Goal: Task Accomplishment & Management: Use online tool/utility

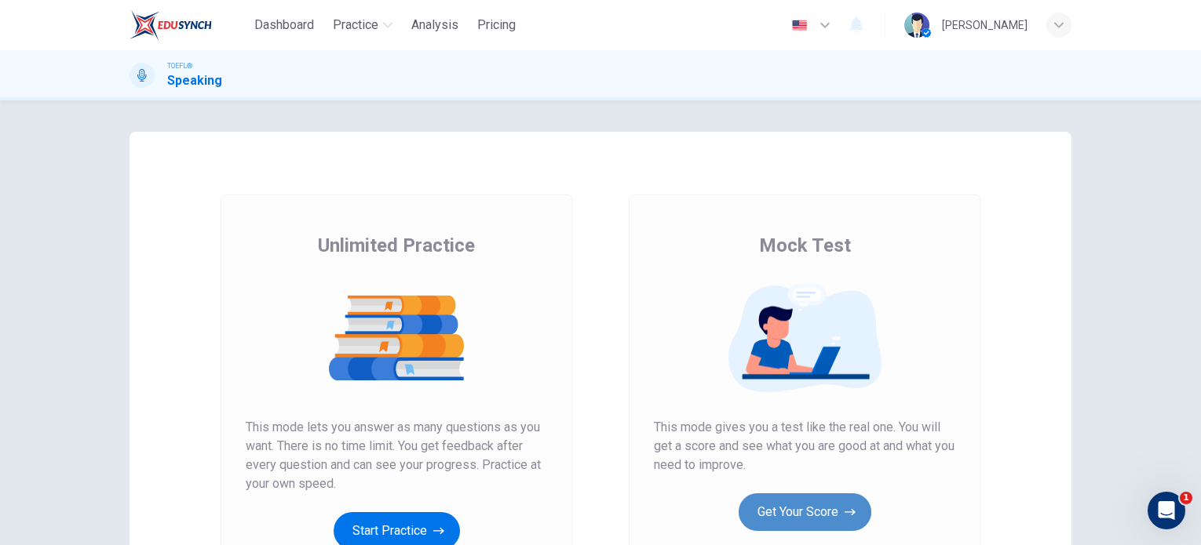
click at [801, 502] on button "Get Your Score" at bounding box center [804, 513] width 133 height 38
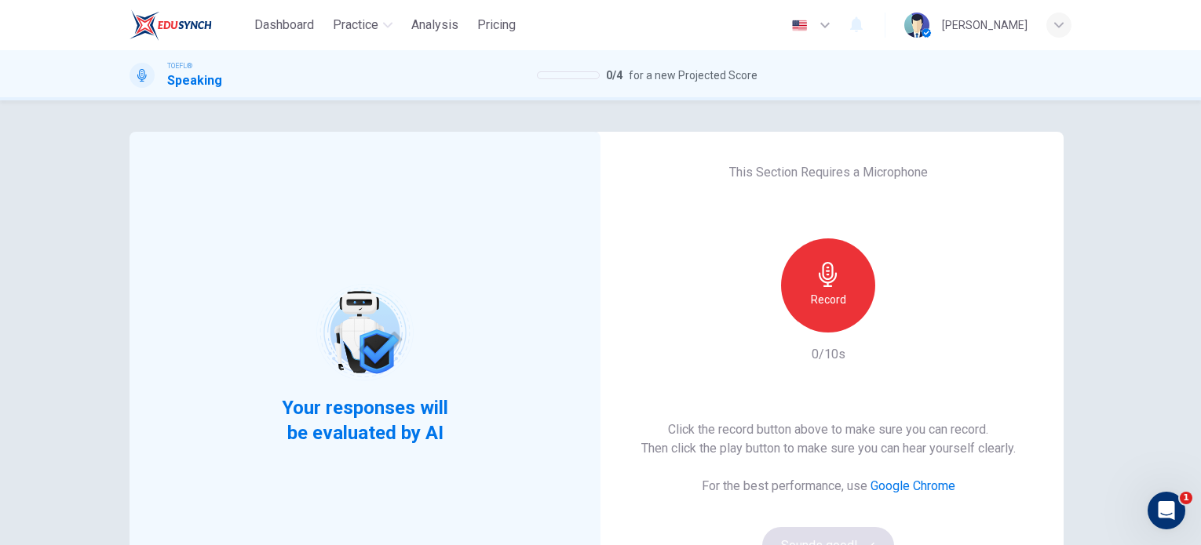
click at [796, 282] on div "Record" at bounding box center [828, 286] width 94 height 94
click at [796, 278] on div "Stop" at bounding box center [828, 286] width 94 height 94
click at [898, 326] on icon "button" at bounding box center [900, 320] width 16 height 16
click at [798, 287] on div "Record" at bounding box center [828, 286] width 94 height 94
click at [819, 278] on icon "button" at bounding box center [827, 274] width 25 height 25
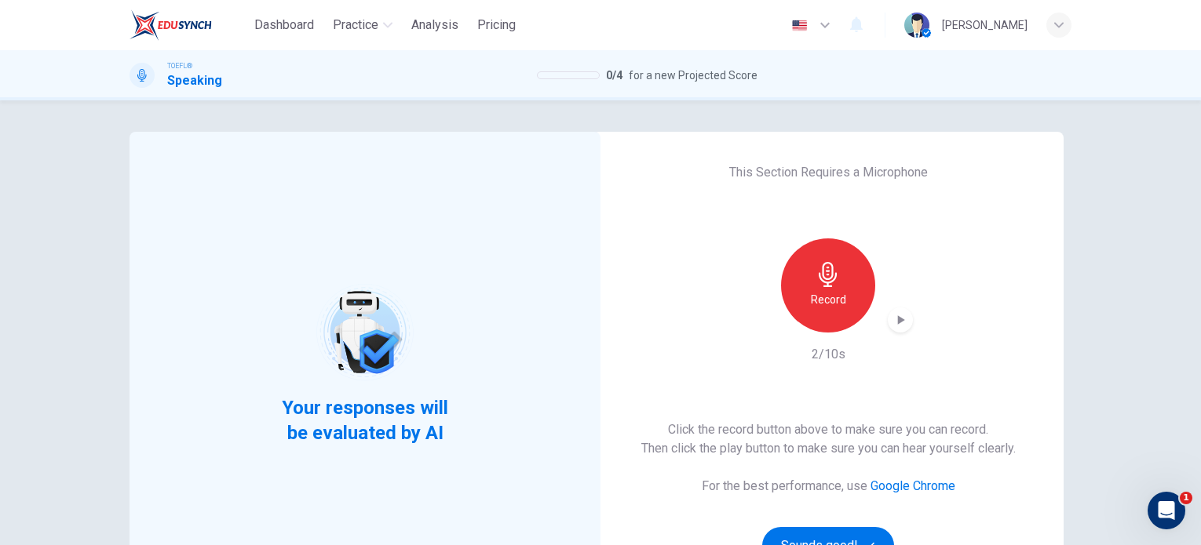
scroll to position [213, 0]
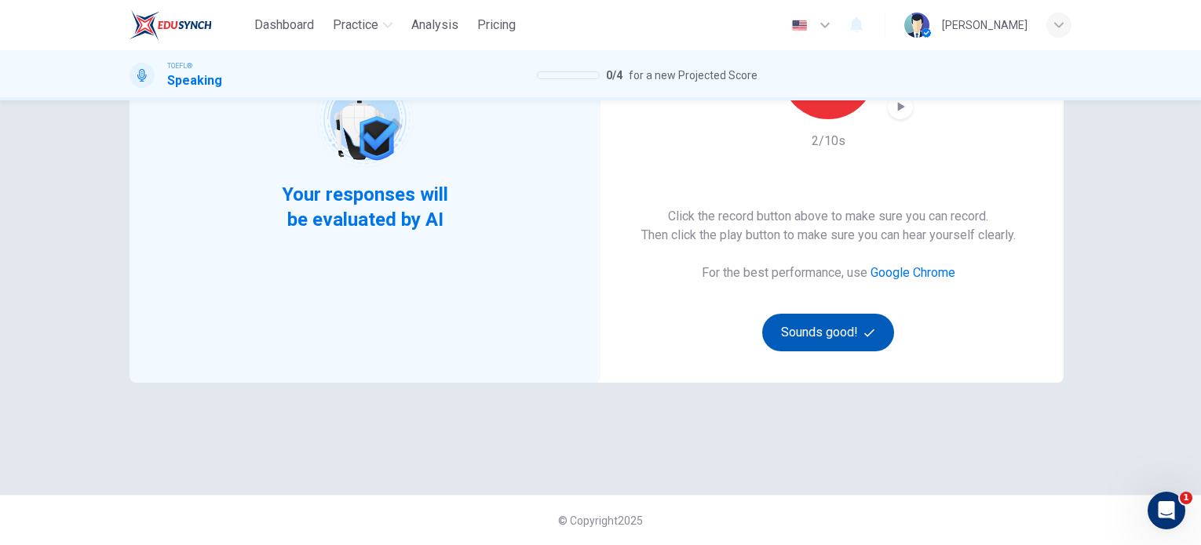
click at [822, 340] on button "Sounds good!" at bounding box center [828, 333] width 132 height 38
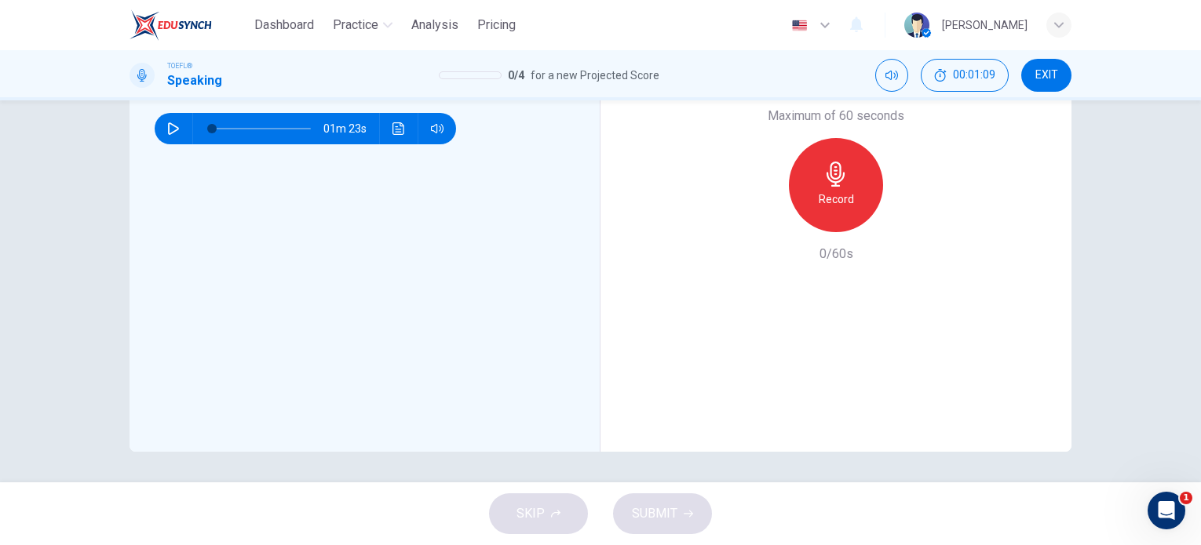
scroll to position [106, 0]
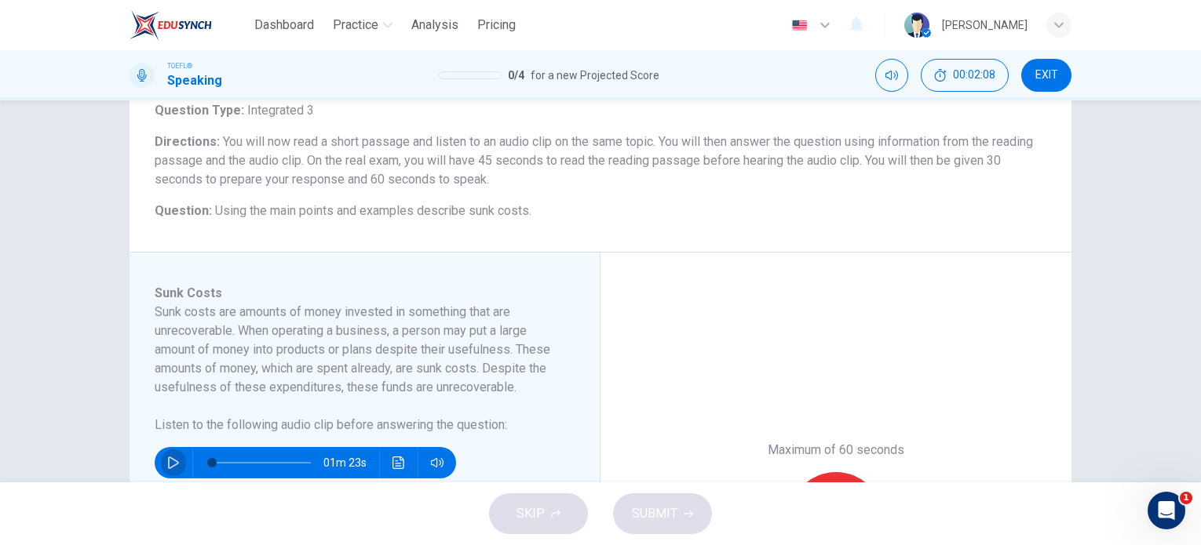
click at [171, 453] on button "button" at bounding box center [173, 462] width 25 height 31
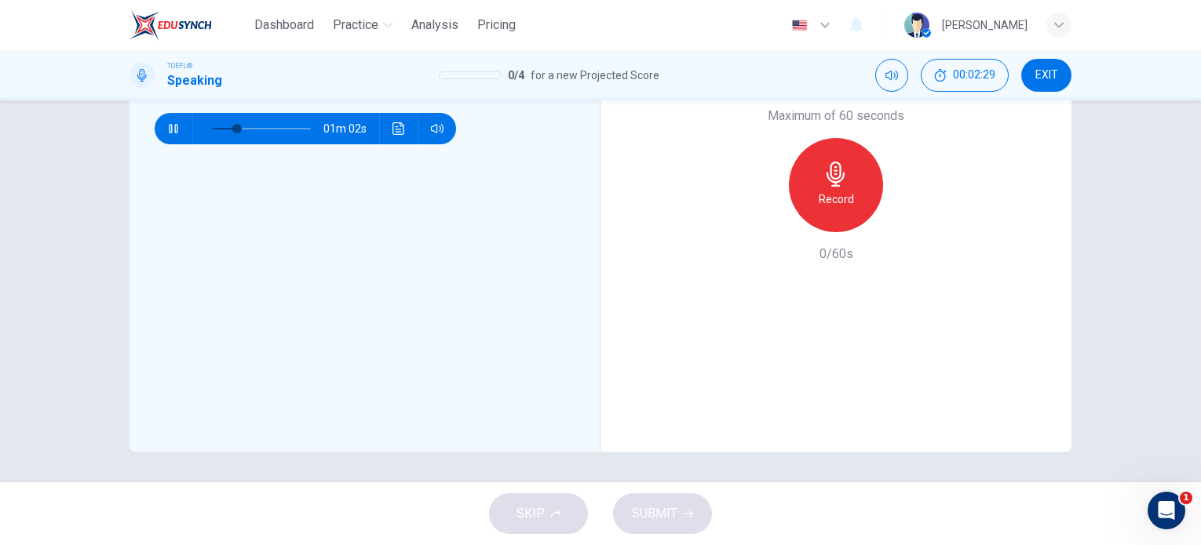
click at [214, 126] on span at bounding box center [261, 129] width 99 height 22
click at [231, 126] on span at bounding box center [235, 128] width 9 height 9
click at [224, 127] on span at bounding box center [228, 128] width 9 height 9
click at [218, 127] on span at bounding box center [221, 128] width 9 height 9
click at [218, 126] on span at bounding box center [222, 128] width 9 height 9
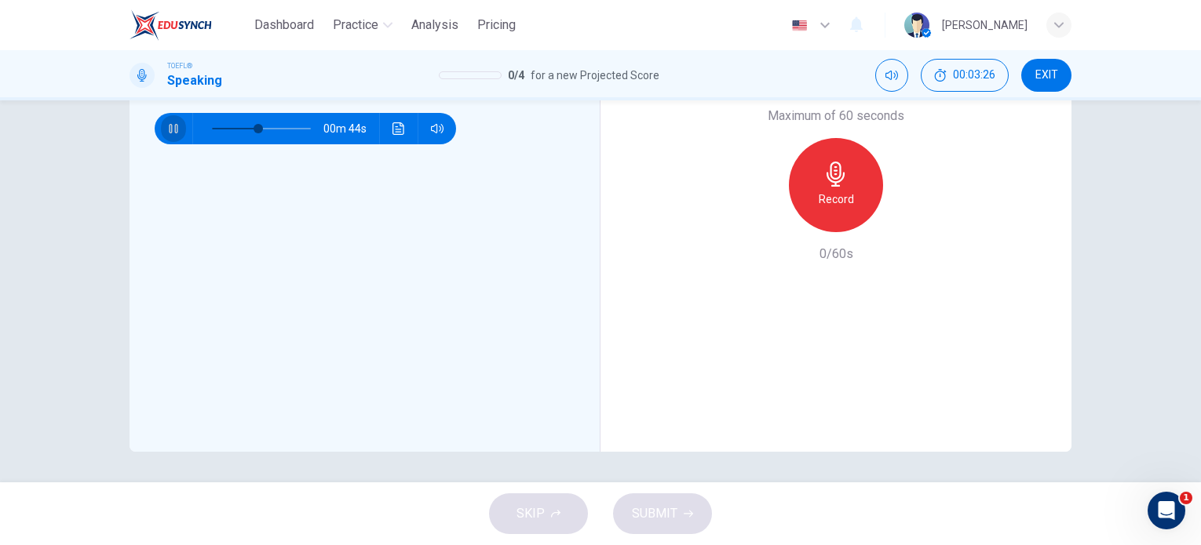
click at [170, 131] on icon "button" at bounding box center [173, 128] width 13 height 13
click at [167, 130] on icon "button" at bounding box center [173, 128] width 13 height 13
type input "0"
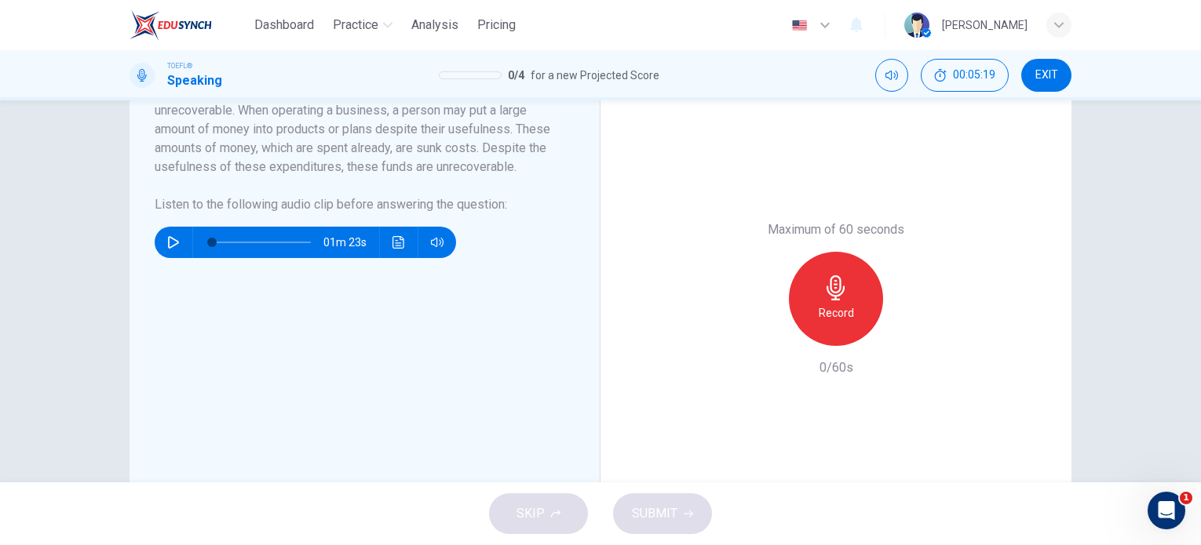
scroll to position [307, 0]
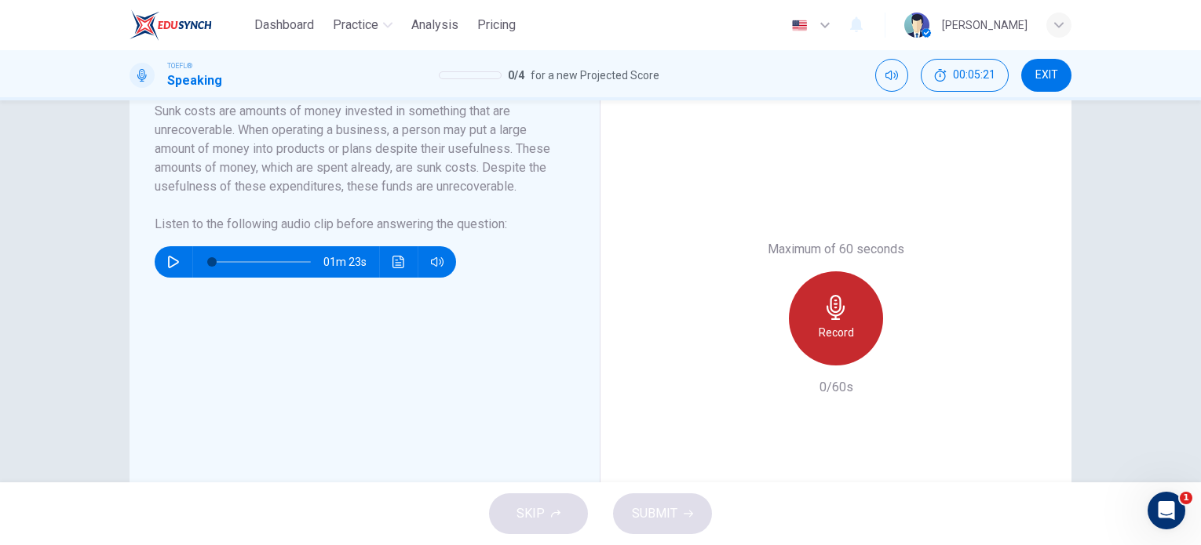
click at [823, 304] on icon "button" at bounding box center [835, 307] width 25 height 25
click at [823, 303] on icon "button" at bounding box center [835, 307] width 25 height 25
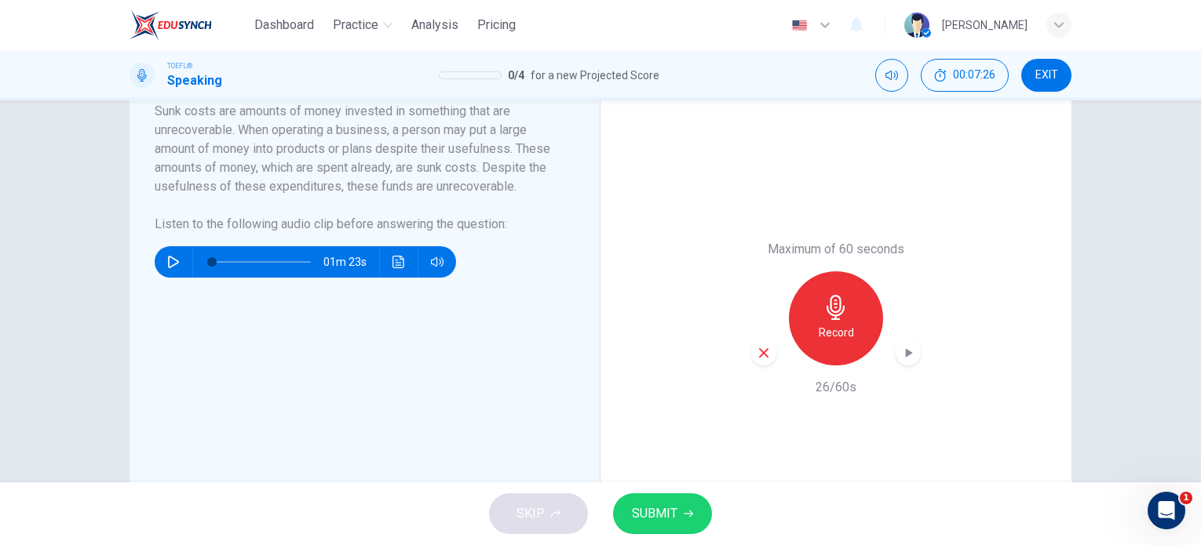
click at [768, 358] on div "button" at bounding box center [763, 353] width 25 height 25
click at [819, 337] on h6 "Record" at bounding box center [836, 332] width 35 height 19
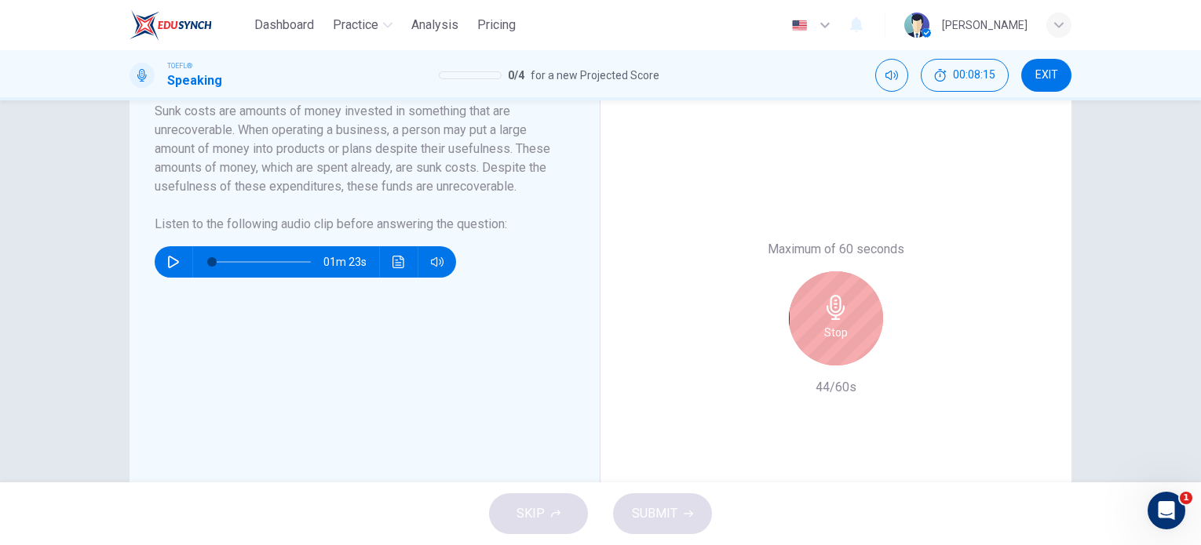
click at [816, 337] on div "Stop" at bounding box center [836, 319] width 94 height 94
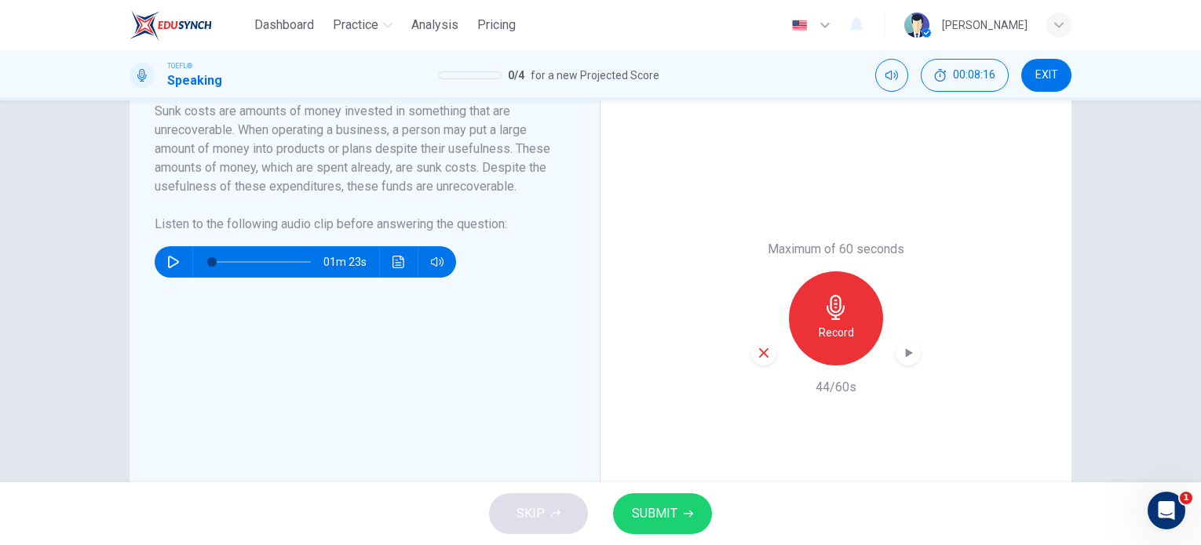
click at [689, 497] on button "SUBMIT" at bounding box center [662, 514] width 99 height 41
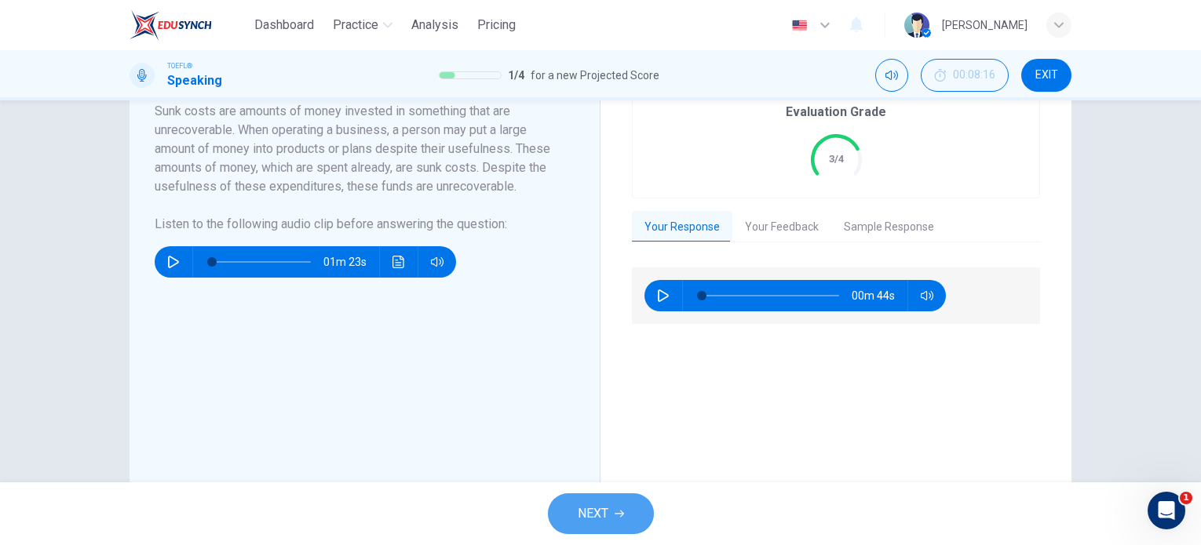
click at [629, 507] on button "NEXT" at bounding box center [601, 514] width 106 height 41
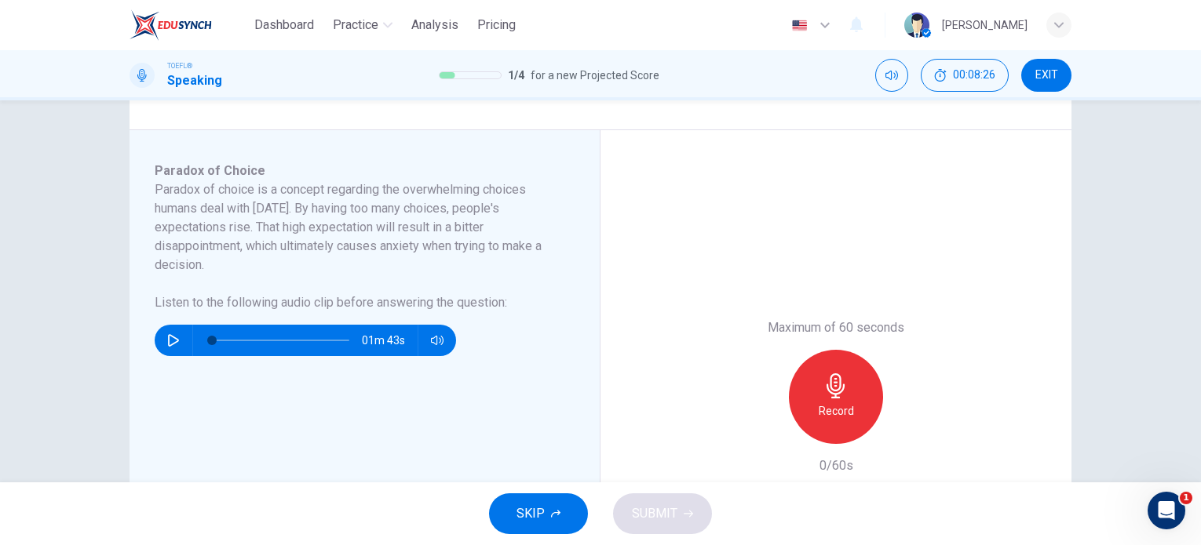
scroll to position [222, 0]
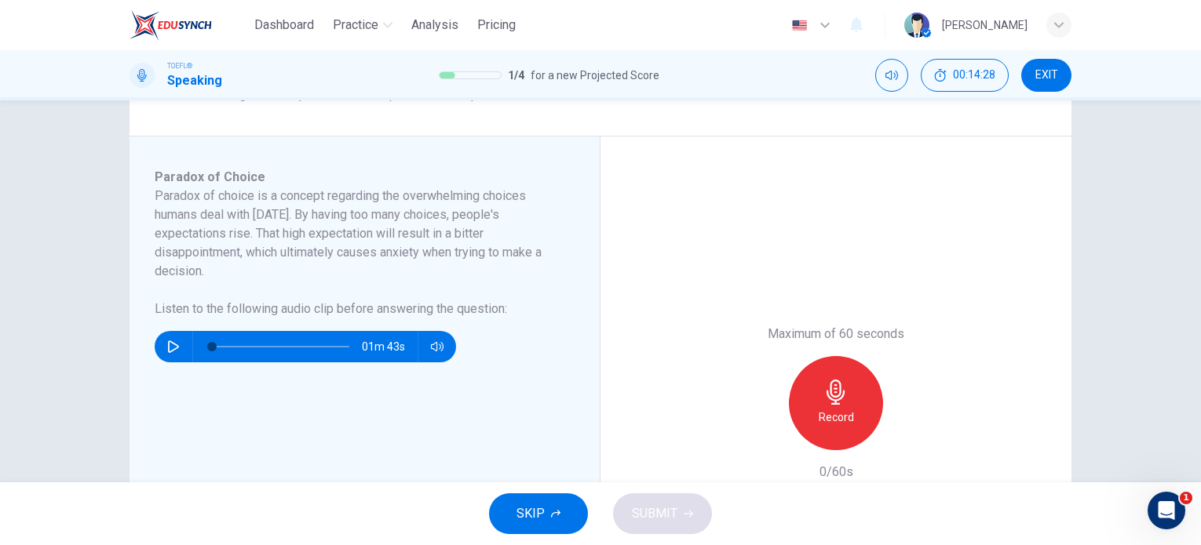
click at [168, 347] on icon "button" at bounding box center [173, 347] width 11 height 13
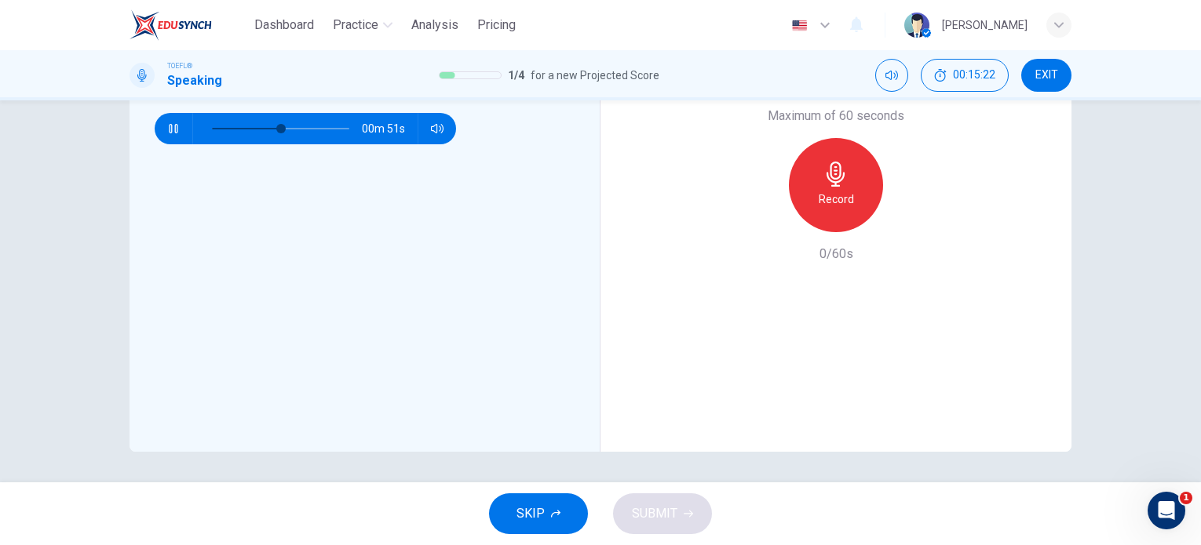
scroll to position [106, 0]
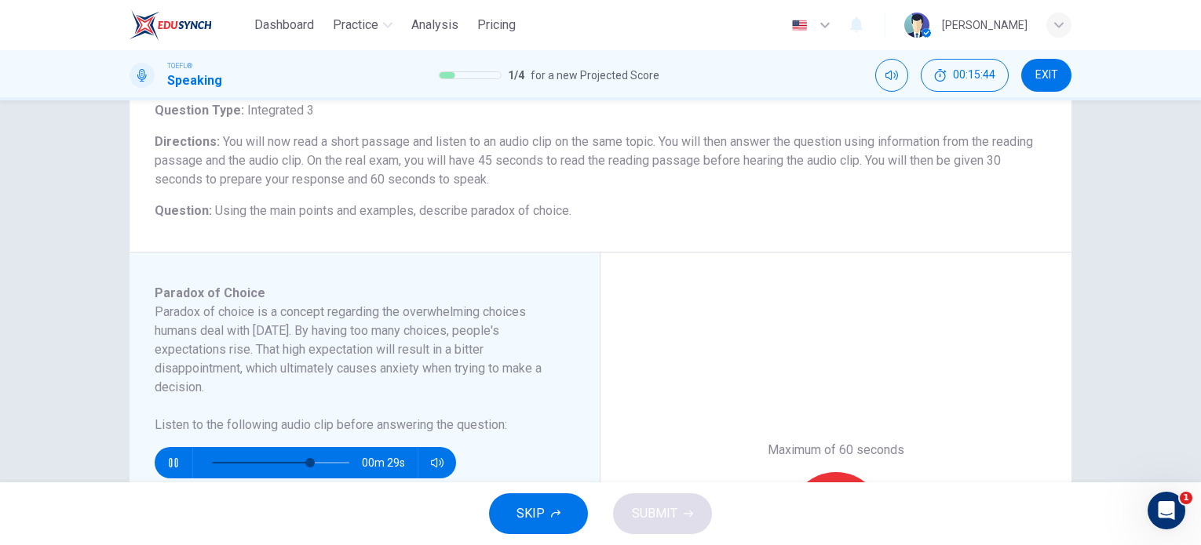
click at [167, 458] on icon "button" at bounding box center [173, 463] width 13 height 13
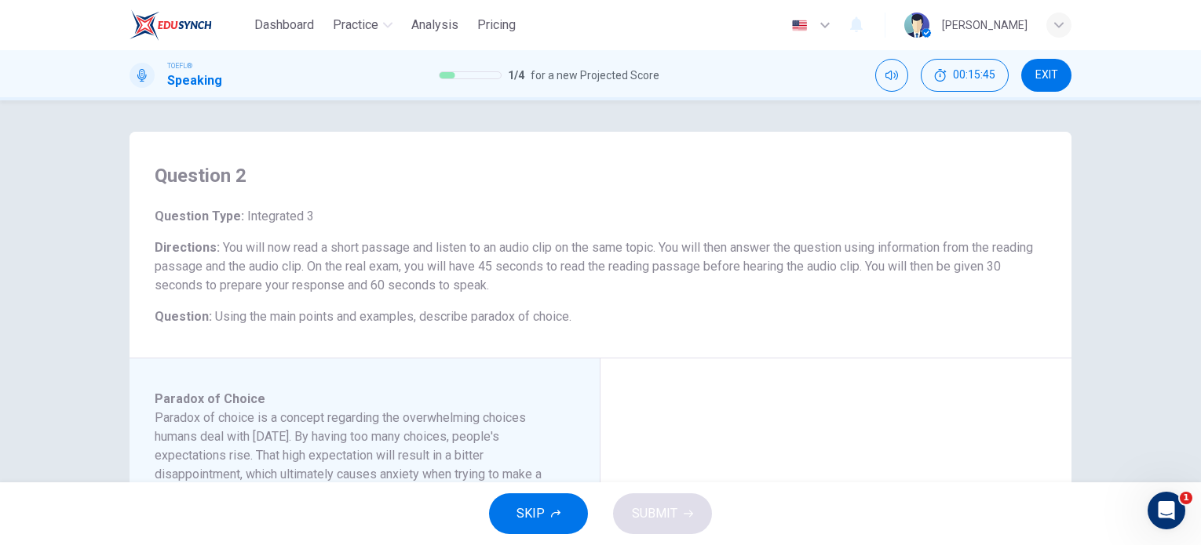
scroll to position [334, 0]
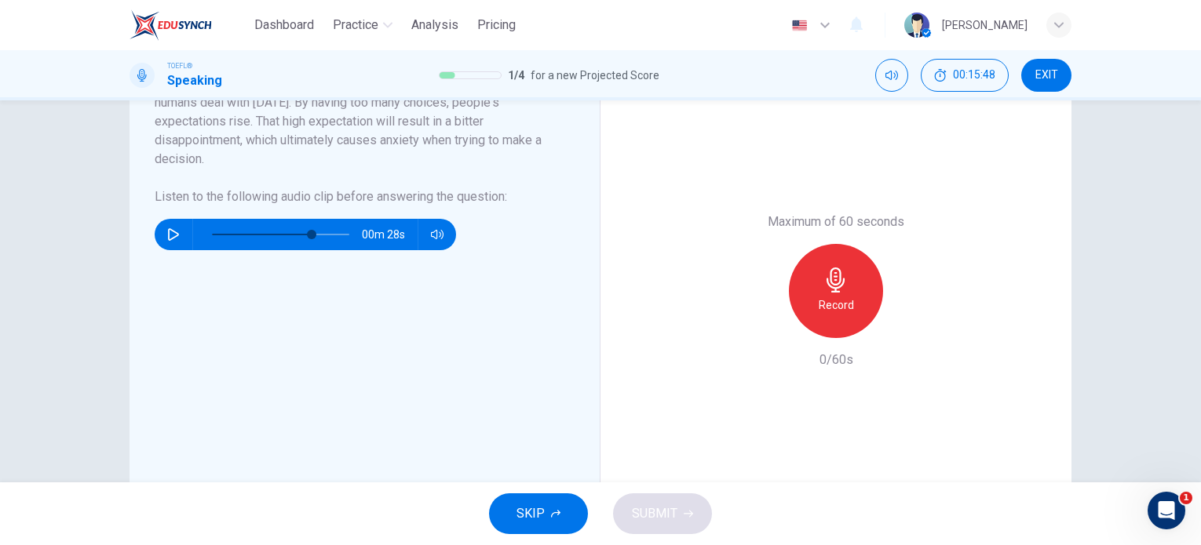
click at [814, 301] on div "Record" at bounding box center [836, 291] width 94 height 94
click at [816, 279] on div "Stop" at bounding box center [836, 291] width 94 height 94
click at [764, 324] on icon "button" at bounding box center [764, 326] width 14 height 14
click at [823, 289] on icon "button" at bounding box center [835, 280] width 25 height 25
click at [817, 283] on div "Stop" at bounding box center [836, 291] width 94 height 94
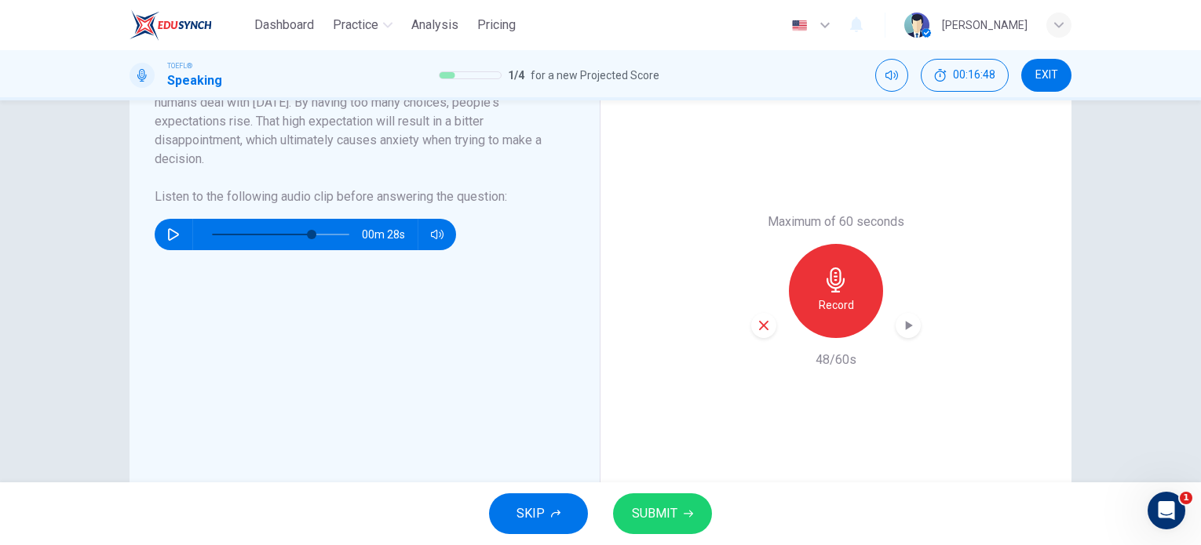
click at [645, 520] on span "SUBMIT" at bounding box center [655, 514] width 46 height 22
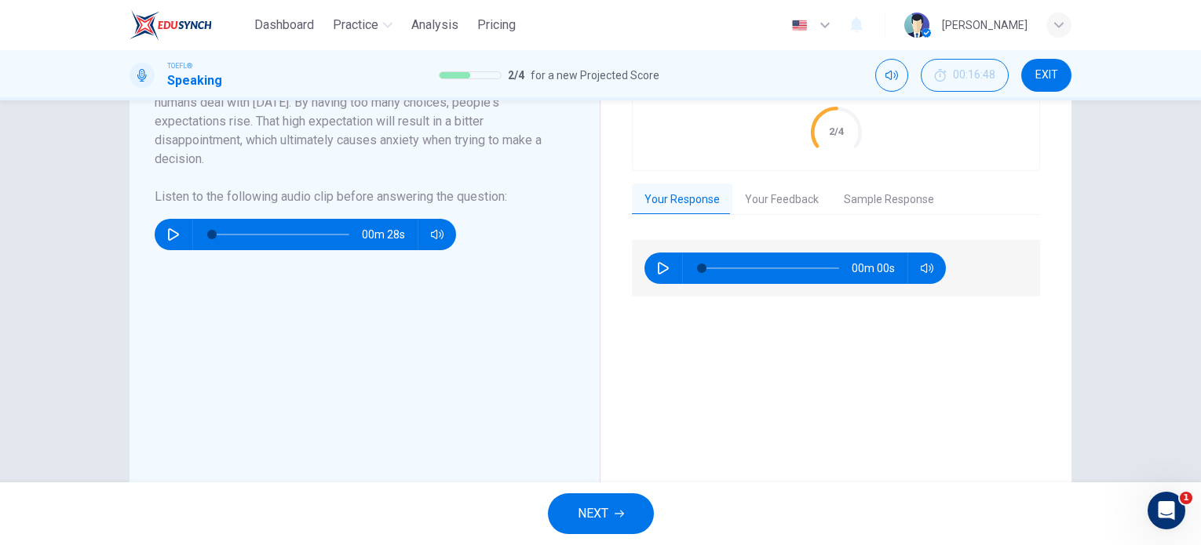
type input "0"
click at [602, 507] on span "NEXT" at bounding box center [593, 514] width 31 height 22
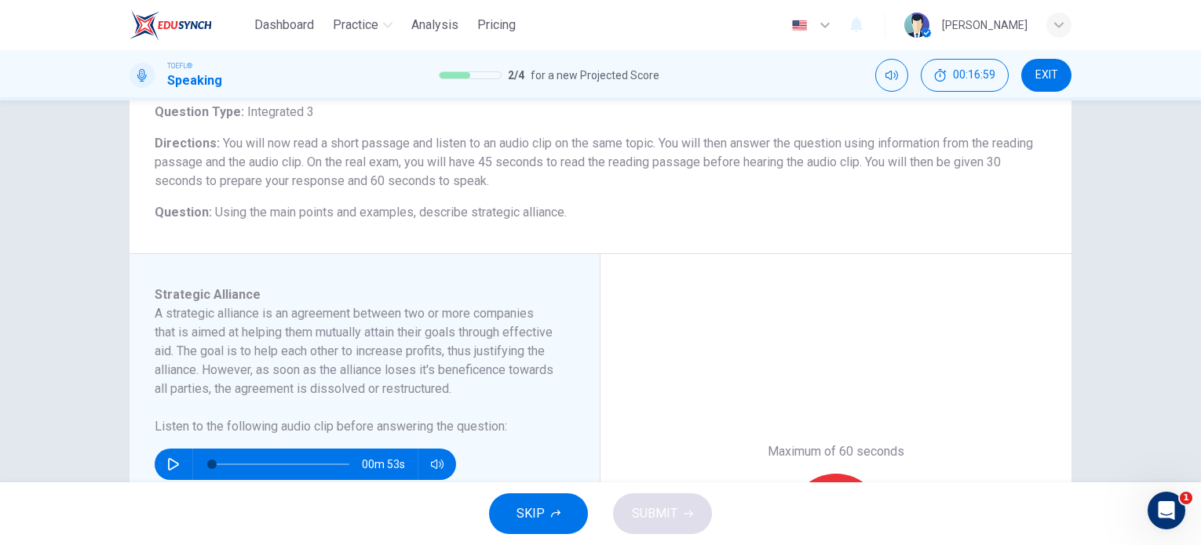
scroll to position [124, 0]
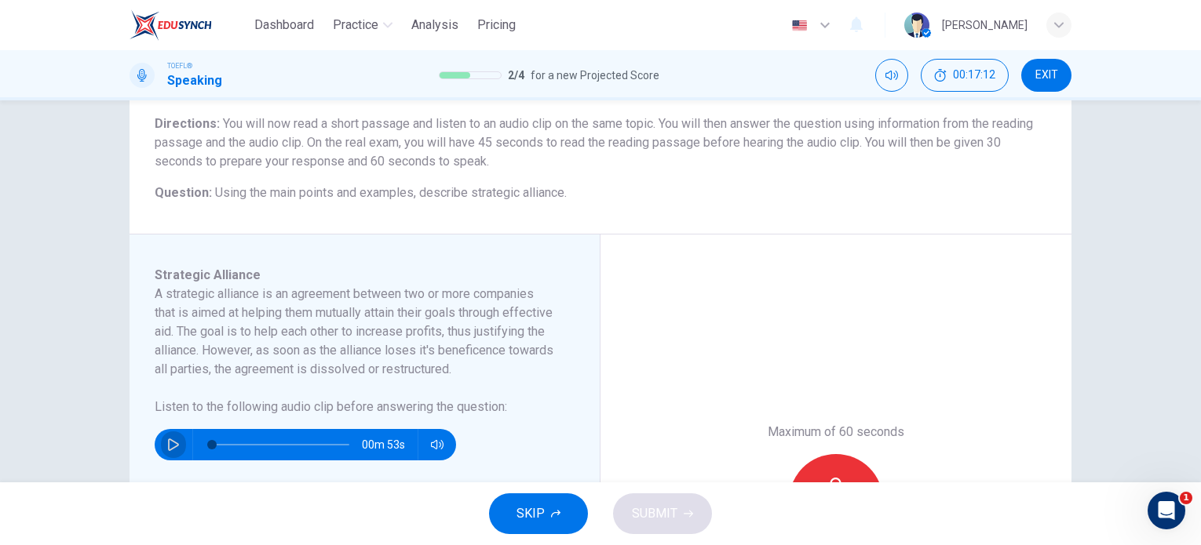
click at [161, 453] on button "button" at bounding box center [173, 444] width 25 height 31
type input "0"
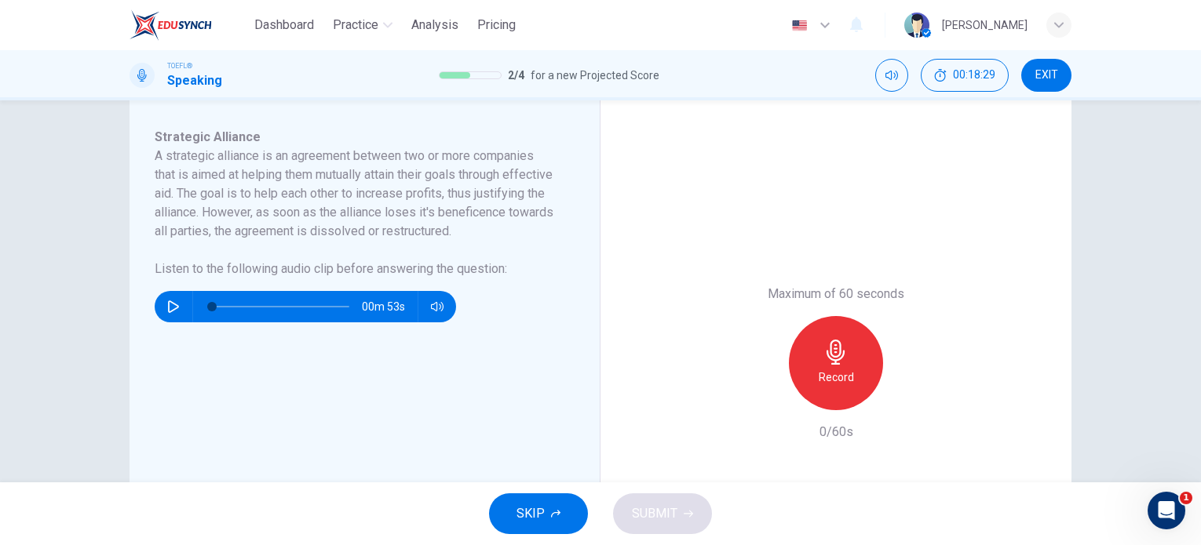
scroll to position [261, 0]
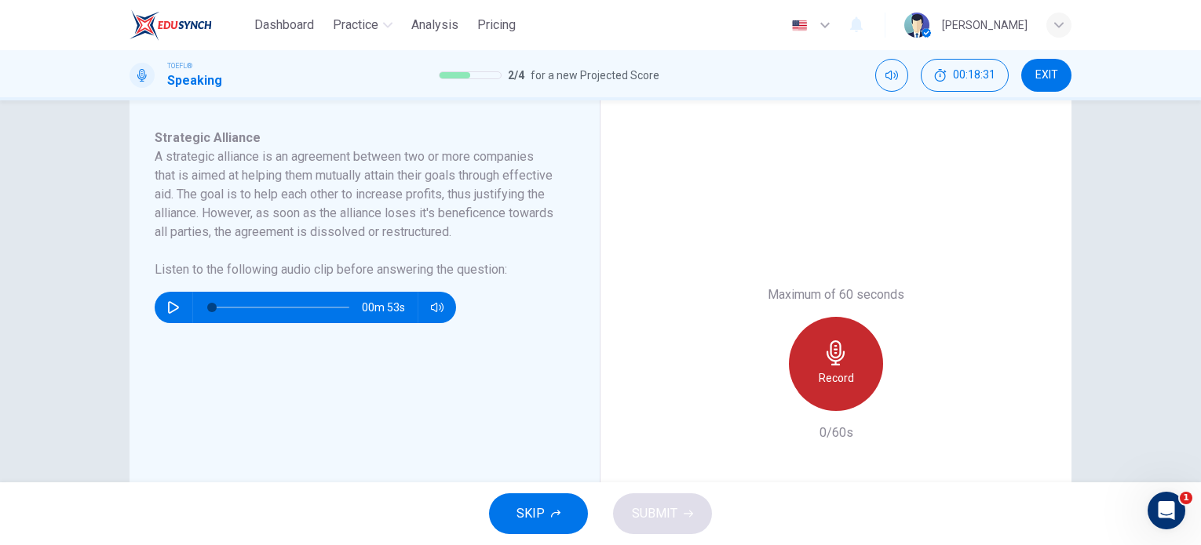
click at [819, 377] on h6 "Record" at bounding box center [836, 378] width 35 height 19
click at [848, 353] on div "Stop" at bounding box center [836, 364] width 94 height 94
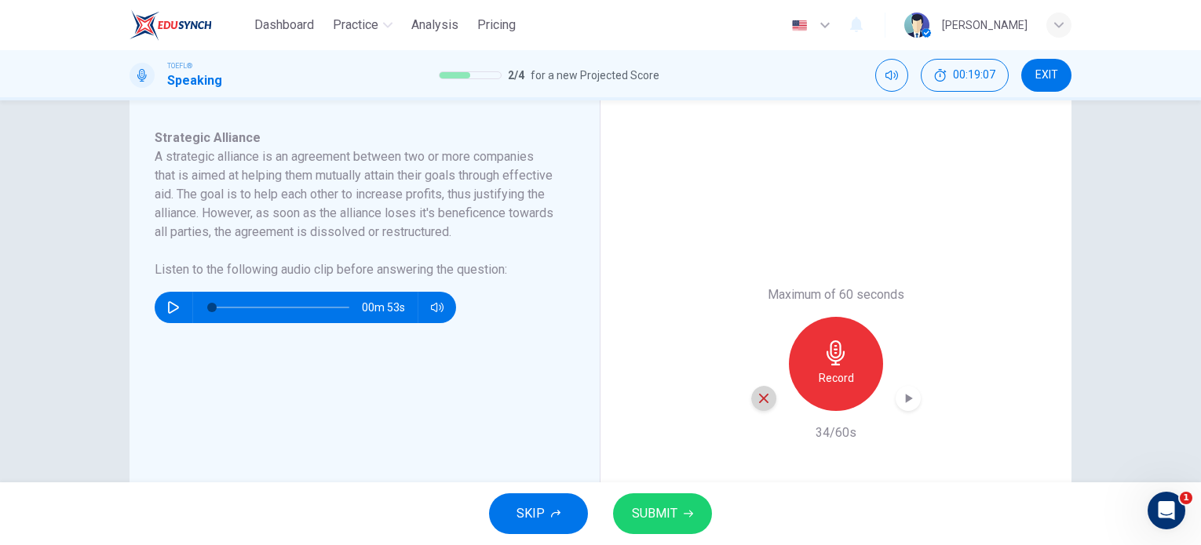
click at [765, 397] on icon "button" at bounding box center [764, 399] width 14 height 14
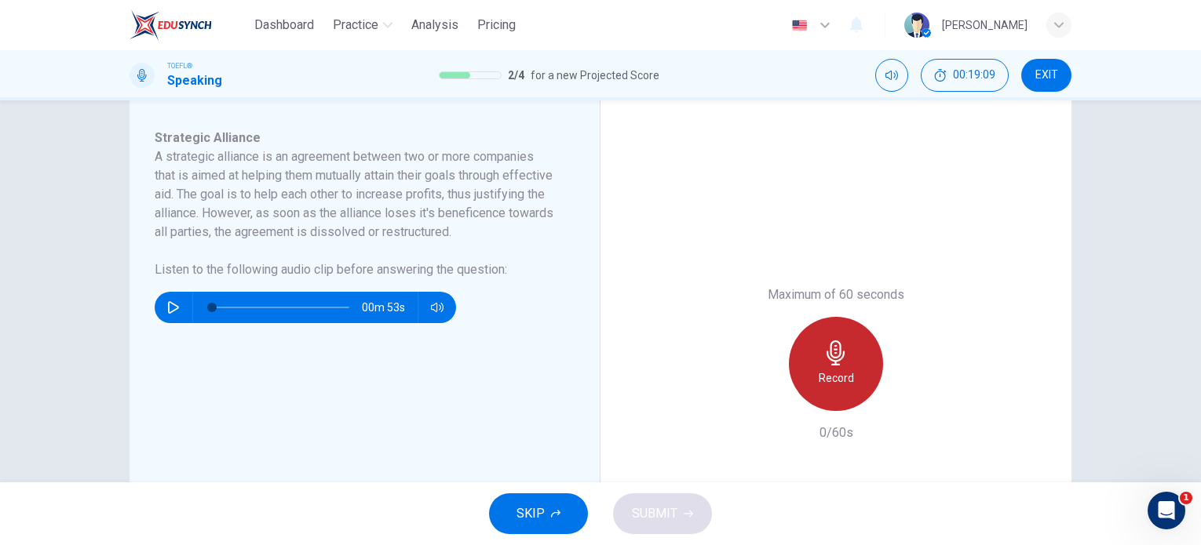
click at [812, 341] on div "Record" at bounding box center [836, 364] width 94 height 94
click at [812, 341] on div "Stop" at bounding box center [836, 364] width 94 height 94
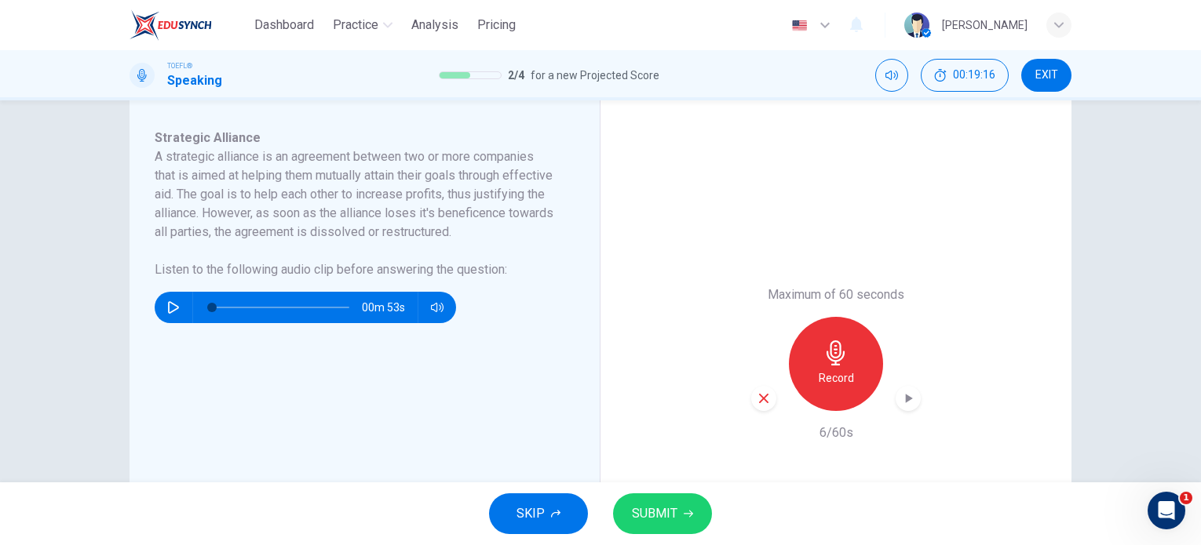
click at [762, 393] on icon "button" at bounding box center [764, 399] width 14 height 14
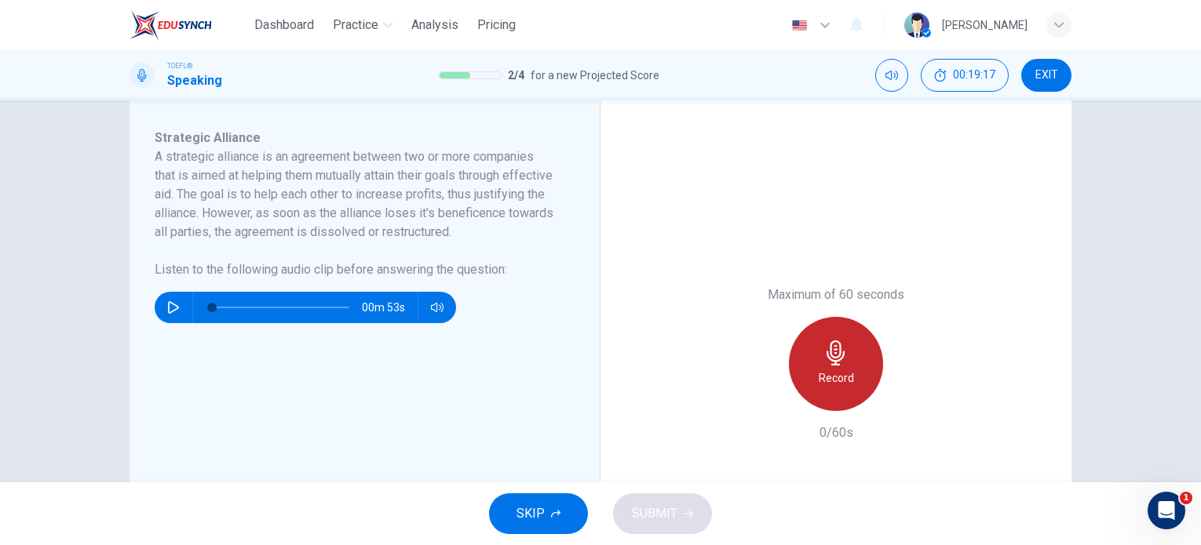
click at [802, 370] on div "Record" at bounding box center [836, 364] width 94 height 94
click at [829, 394] on div "Stop" at bounding box center [836, 364] width 94 height 94
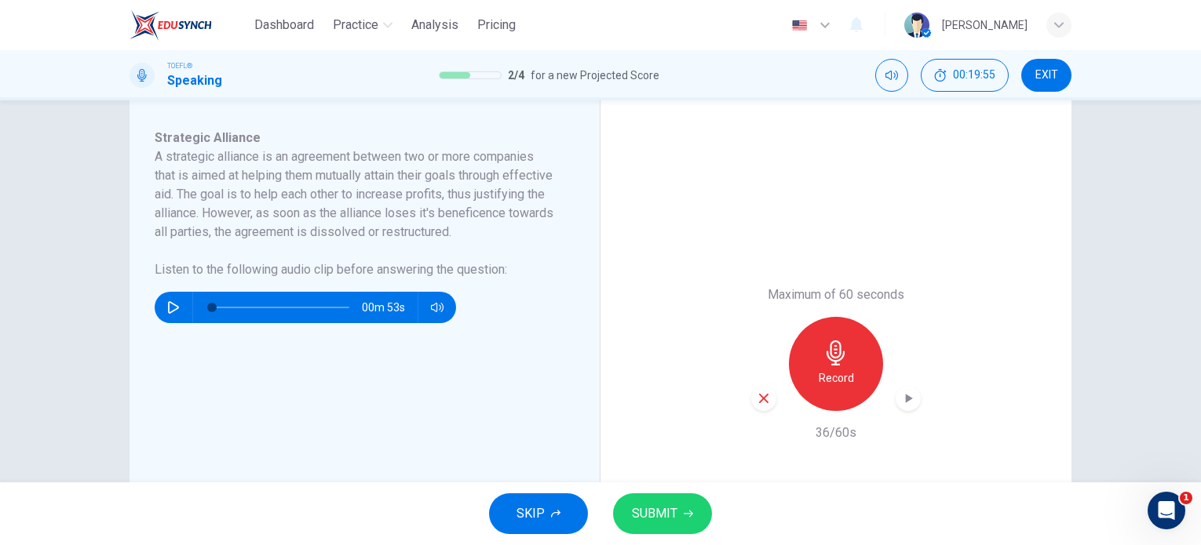
click at [695, 503] on button "SUBMIT" at bounding box center [662, 514] width 99 height 41
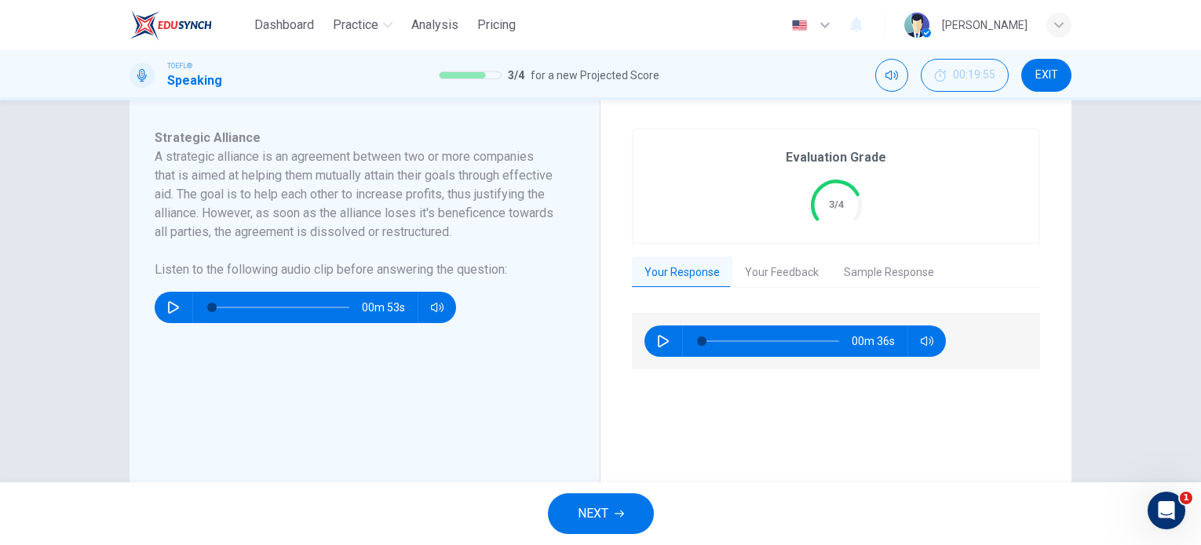
click at [575, 514] on button "NEXT" at bounding box center [601, 514] width 106 height 41
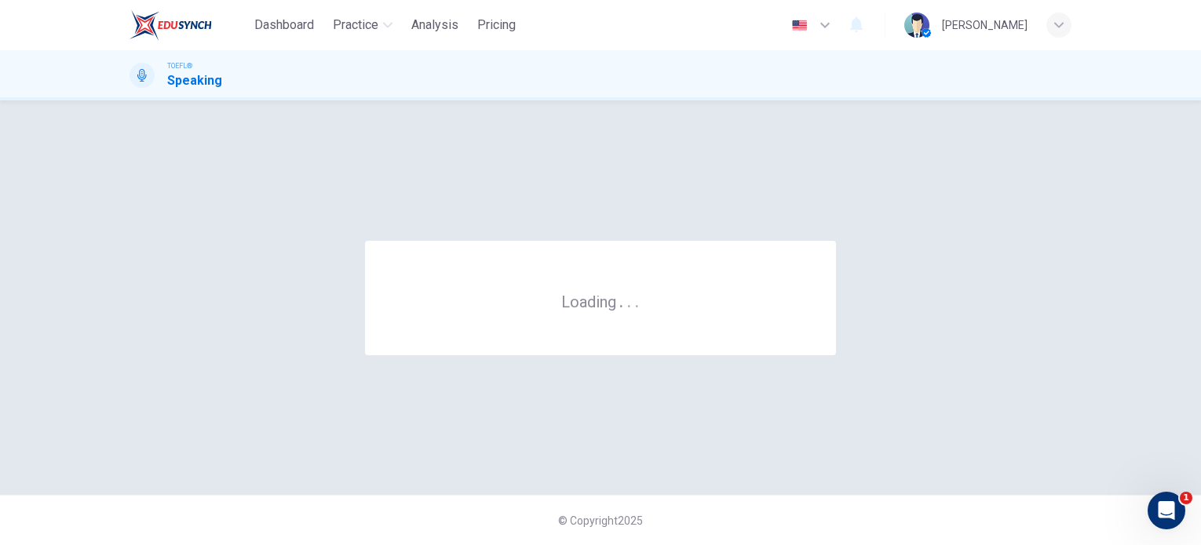
scroll to position [0, 0]
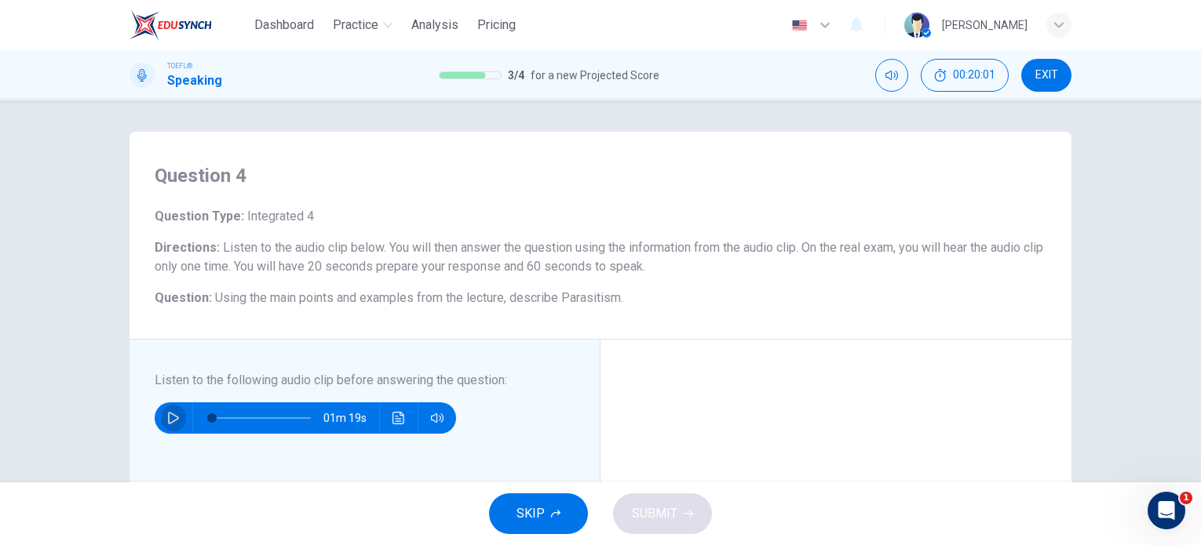
click at [176, 410] on button "button" at bounding box center [173, 418] width 25 height 31
click at [167, 413] on icon "button" at bounding box center [173, 418] width 13 height 13
click at [171, 423] on icon "button" at bounding box center [173, 418] width 13 height 13
click at [171, 417] on icon "button" at bounding box center [173, 418] width 13 height 13
click at [170, 410] on button "button" at bounding box center [173, 418] width 25 height 31
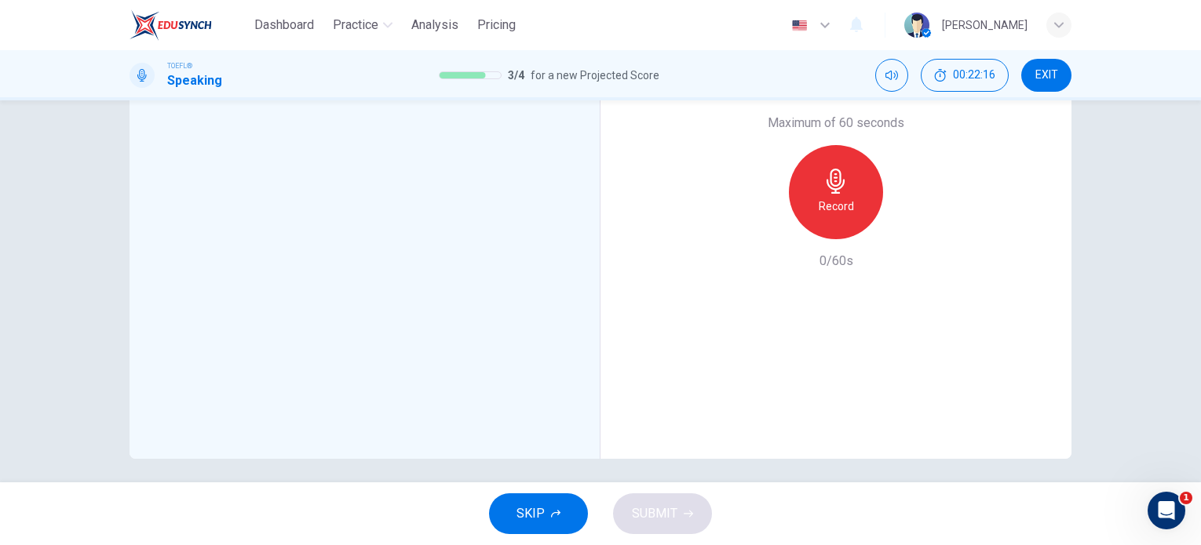
scroll to position [421, 0]
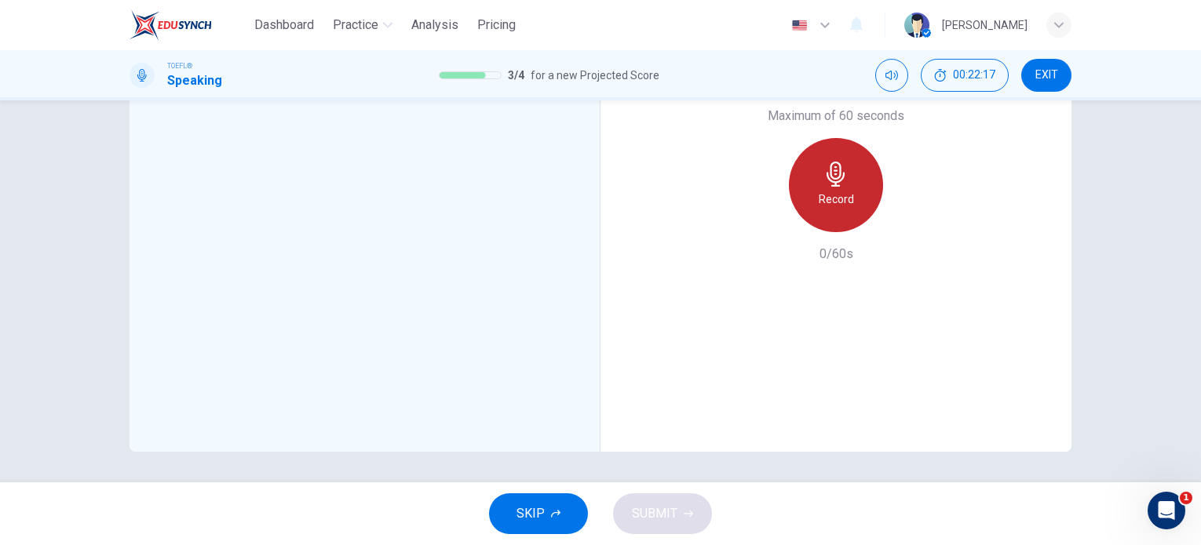
click at [846, 196] on h6 "Record" at bounding box center [836, 199] width 35 height 19
click at [835, 203] on h6 "Stop" at bounding box center [836, 199] width 24 height 19
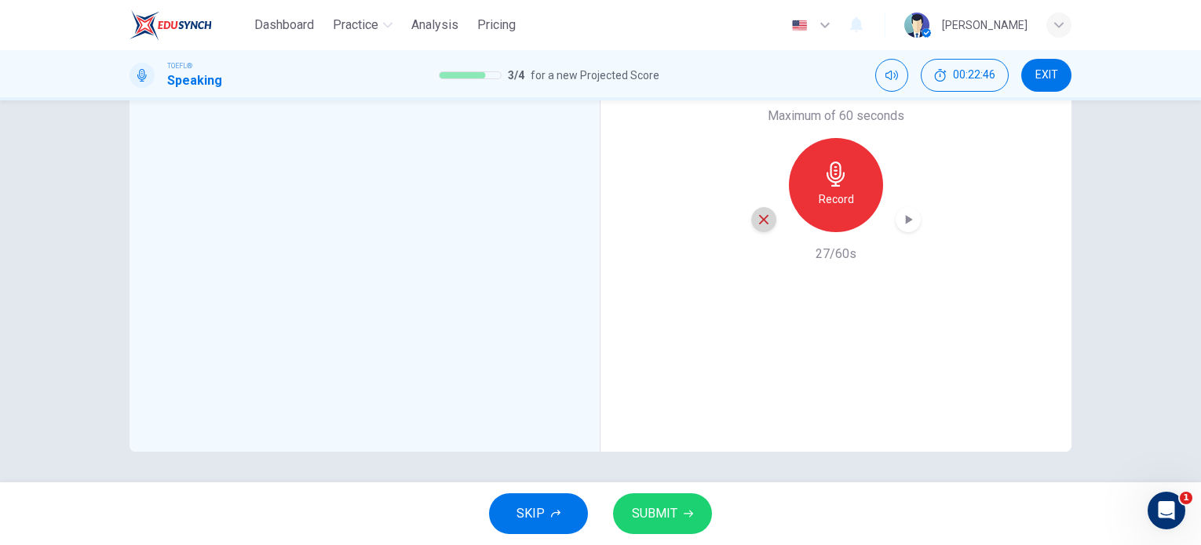
click at [765, 221] on icon "button" at bounding box center [764, 220] width 14 height 14
click at [844, 191] on h6 "Record" at bounding box center [836, 199] width 35 height 19
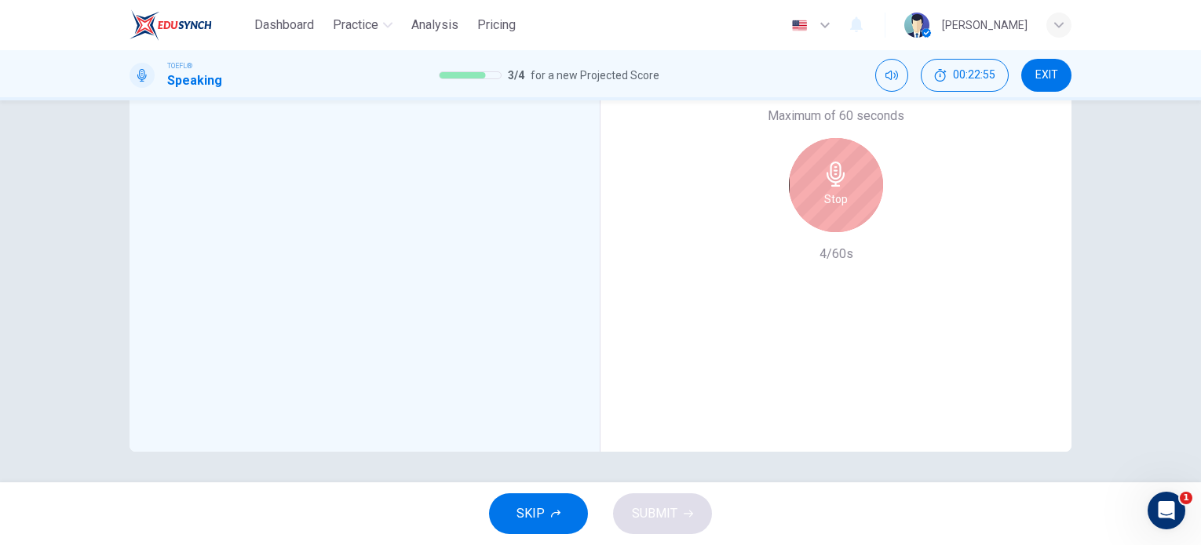
click at [844, 191] on div "Stop" at bounding box center [836, 185] width 94 height 94
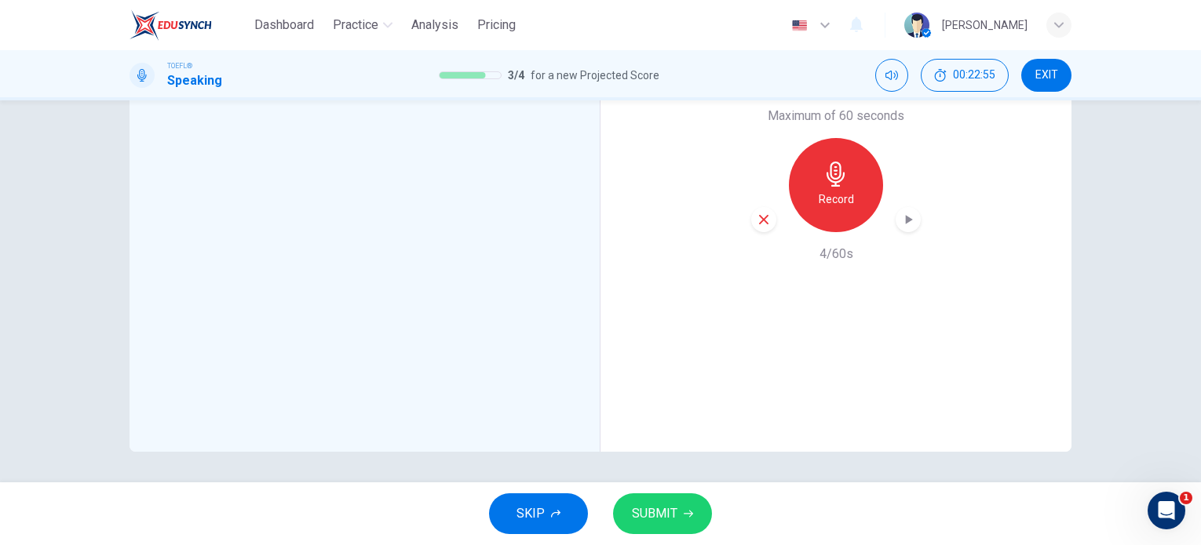
click at [746, 212] on div "Maximum of 60 seconds Record 4/60s" at bounding box center [835, 185] width 471 height 534
click at [751, 213] on div "button" at bounding box center [763, 219] width 25 height 25
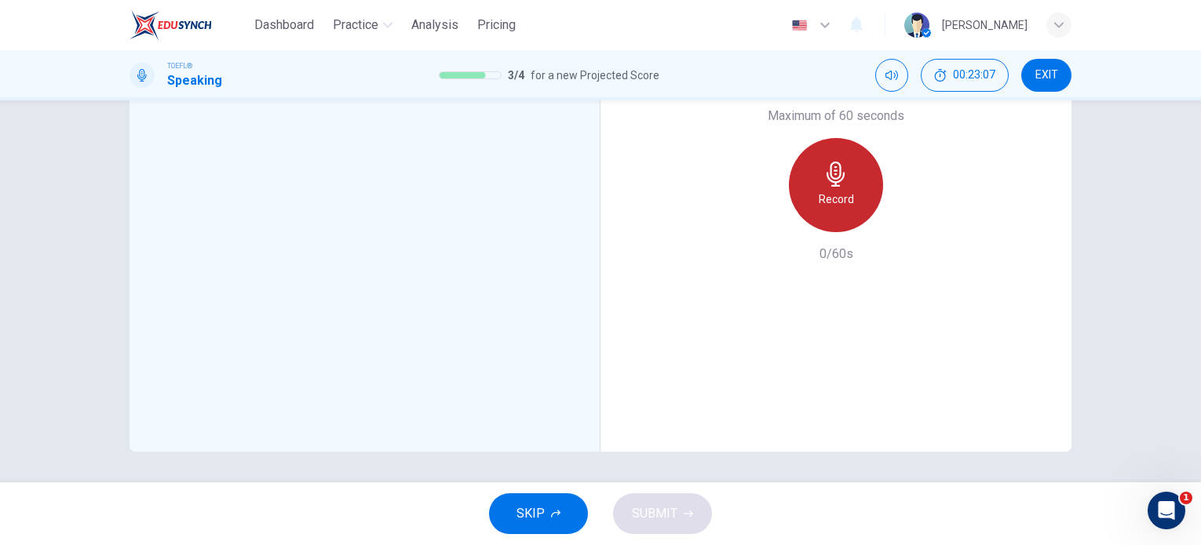
click at [819, 202] on h6 "Record" at bounding box center [836, 199] width 35 height 19
click at [826, 195] on h6 "Stop" at bounding box center [836, 199] width 24 height 19
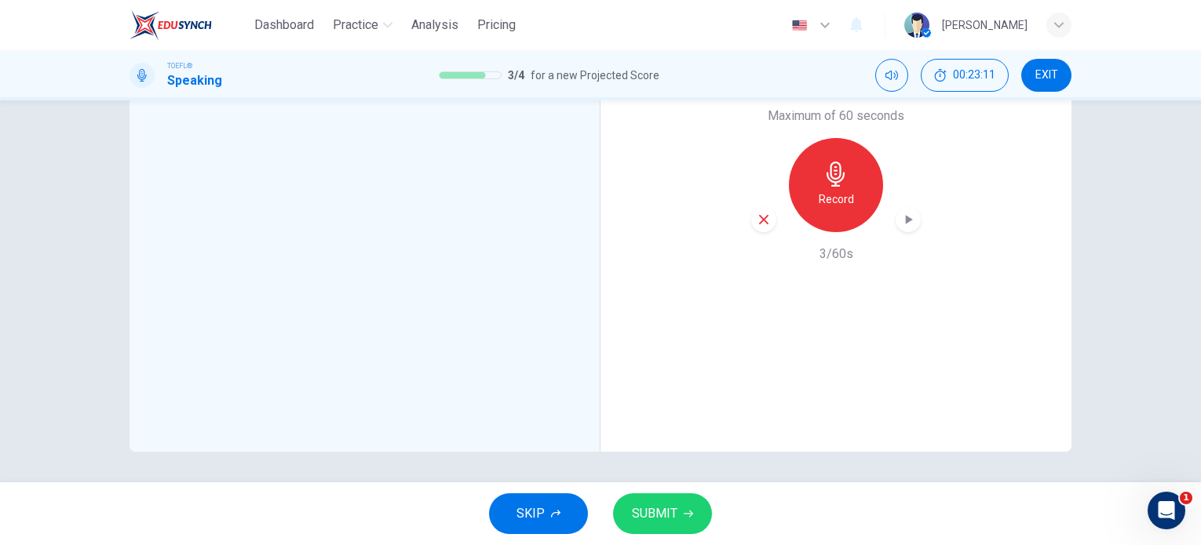
click at [764, 210] on div "button" at bounding box center [763, 219] width 25 height 25
click at [819, 191] on h6 "Record" at bounding box center [836, 199] width 35 height 19
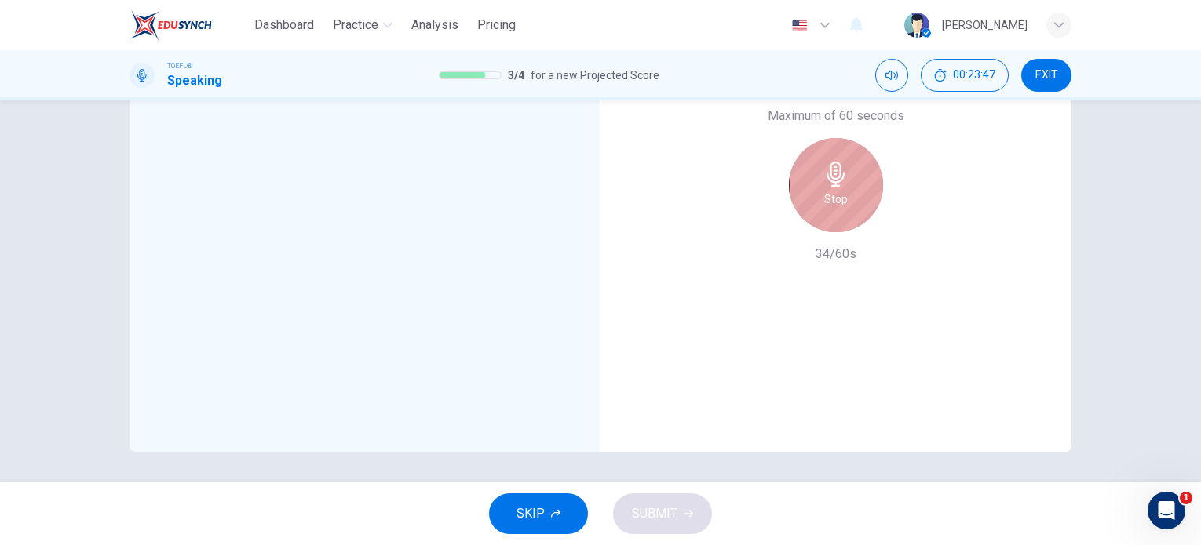
click at [817, 211] on div "Stop" at bounding box center [836, 185] width 94 height 94
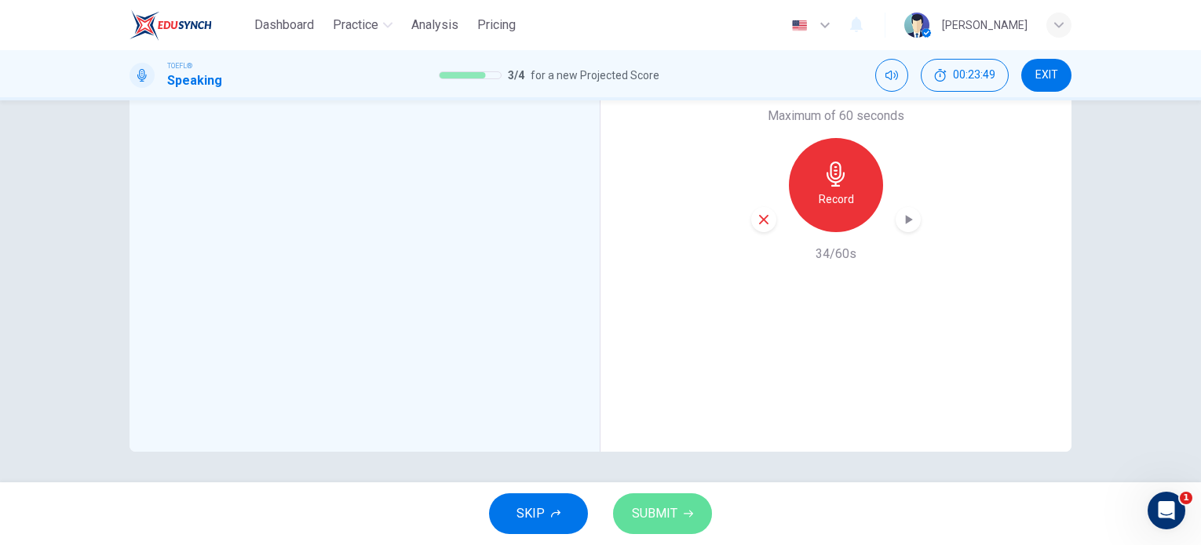
click at [675, 509] on span "SUBMIT" at bounding box center [655, 514] width 46 height 22
type input "11"
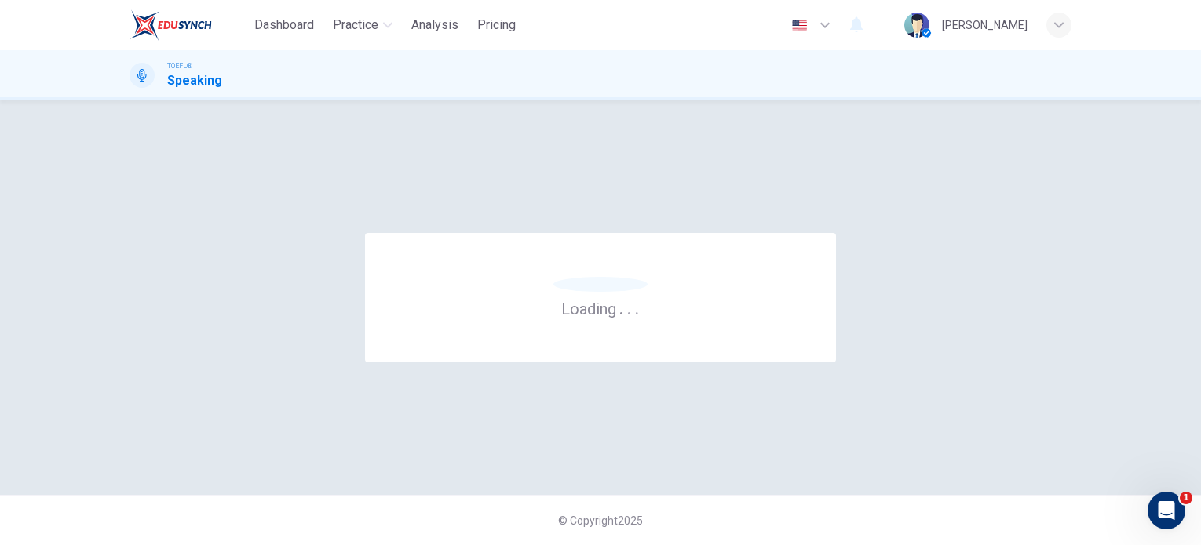
scroll to position [0, 0]
